Goal: Task Accomplishment & Management: Use online tool/utility

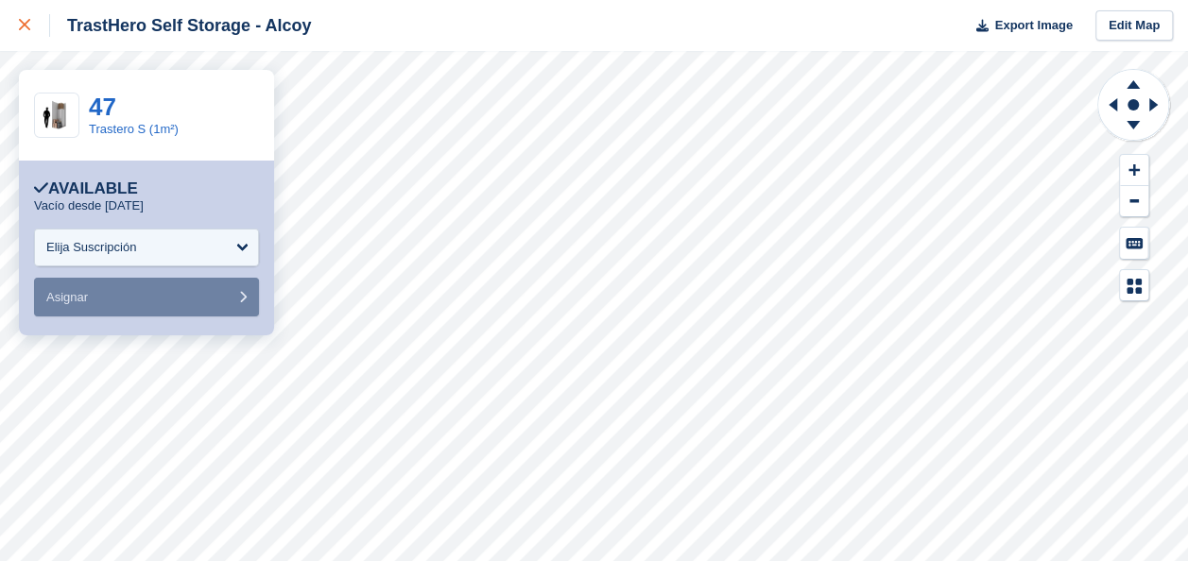
click at [34, 27] on div at bounding box center [34, 25] width 31 height 23
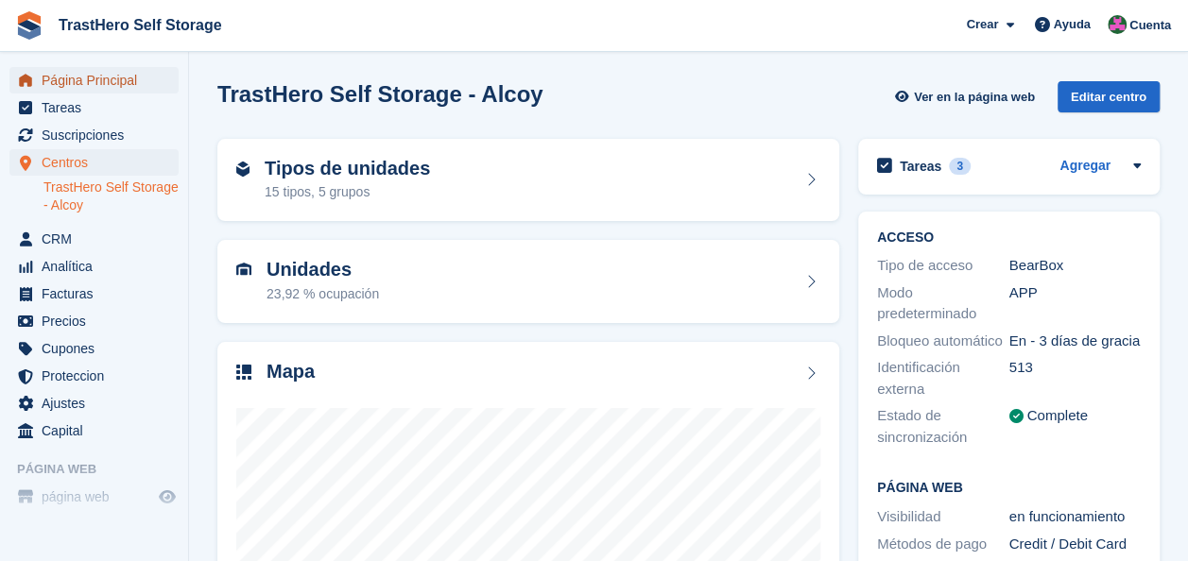
click at [76, 76] on span "Página Principal" at bounding box center [98, 80] width 113 height 26
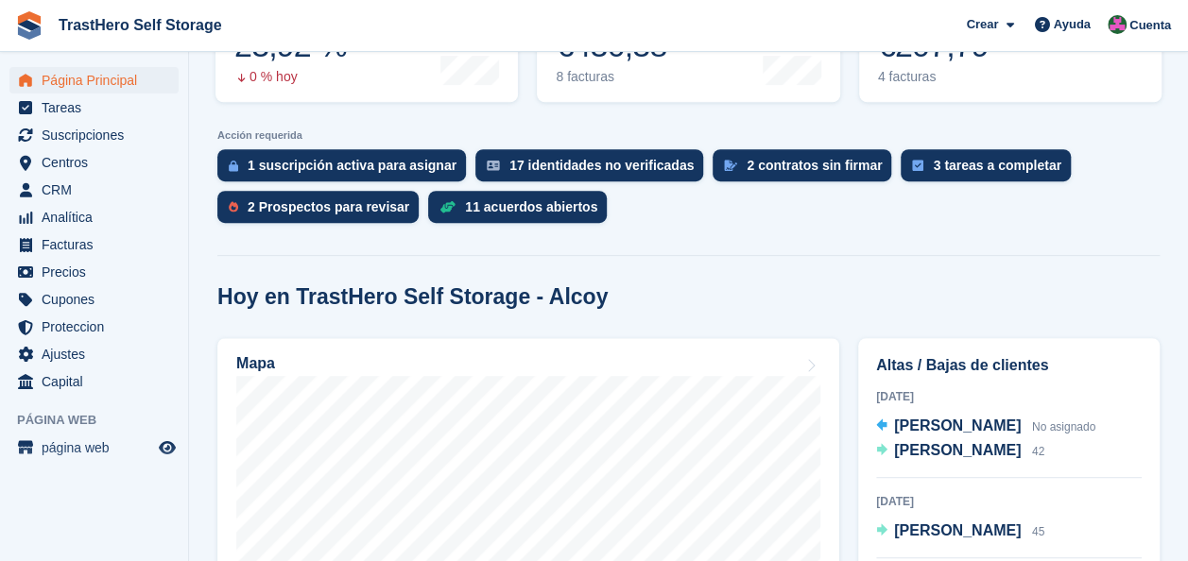
scroll to position [378, 0]
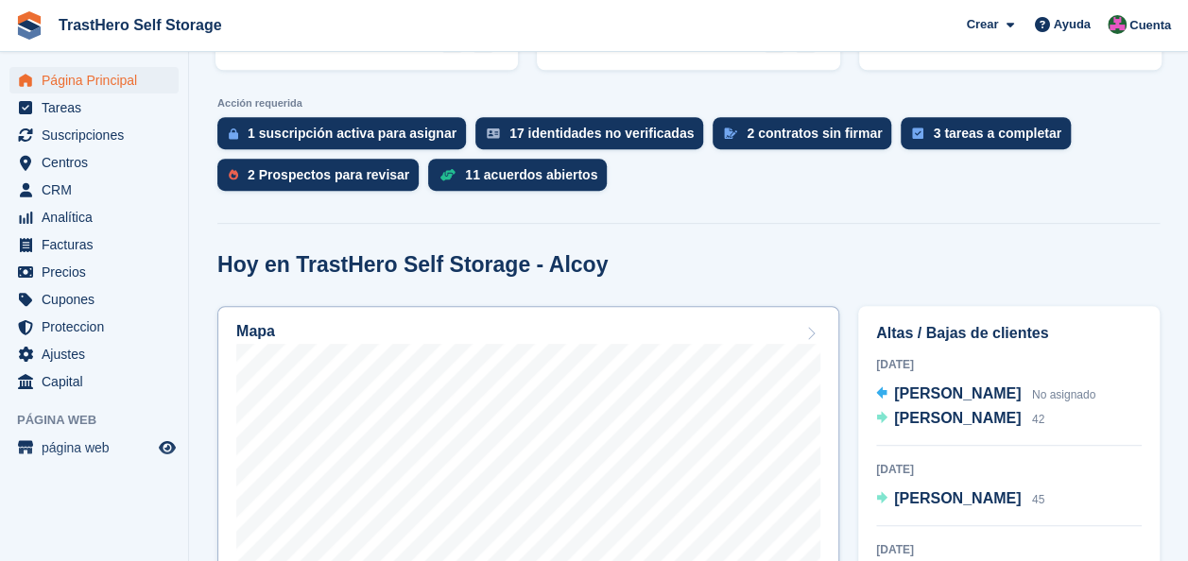
click at [506, 318] on link "Mapa" at bounding box center [528, 551] width 622 height 491
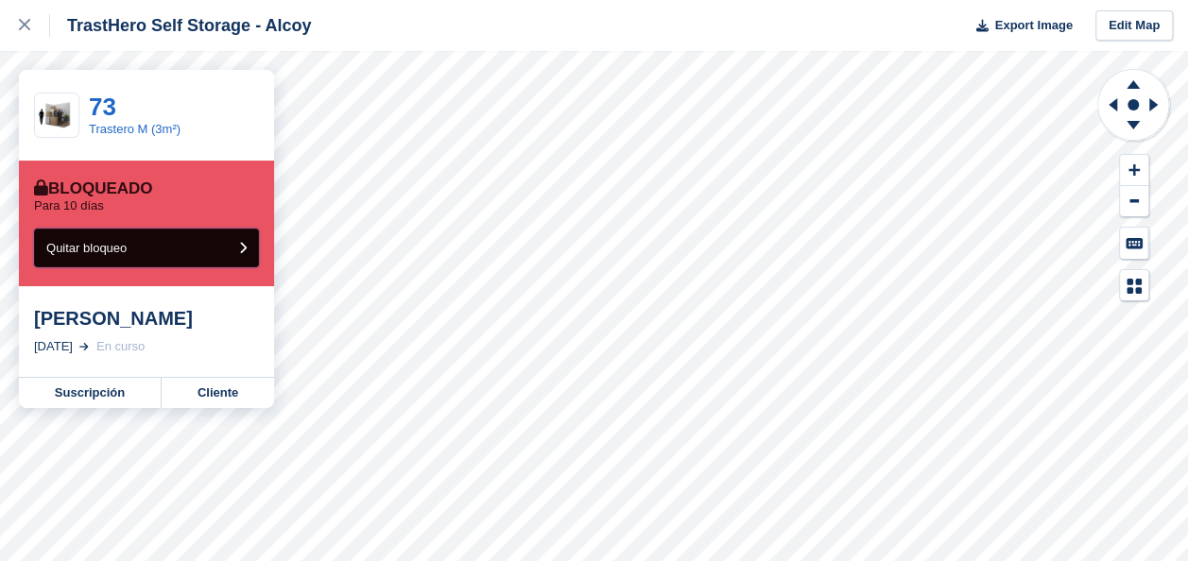
click at [166, 239] on button "Quitar bloqueo" at bounding box center [146, 248] width 225 height 39
